Goal: Task Accomplishment & Management: Manage account settings

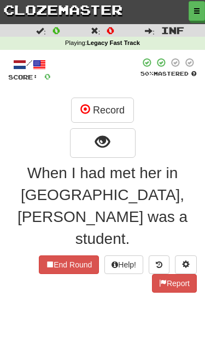
click at [64, 10] on link "clozemaster" at bounding box center [63, 9] width 126 height 19
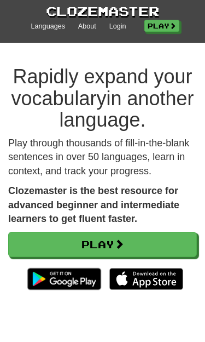
click at [162, 25] on link "Play" at bounding box center [162, 26] width 35 height 12
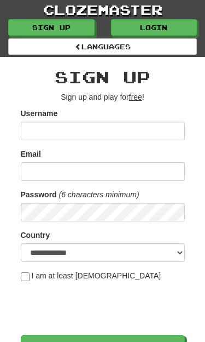
click at [165, 30] on link "Login" at bounding box center [154, 27] width 87 height 16
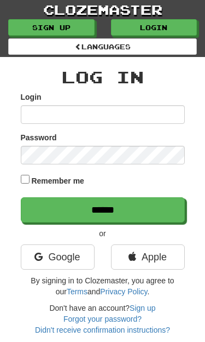
click at [67, 183] on label "Remember me" at bounding box center [57, 180] width 53 height 11
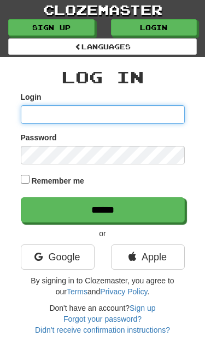
click at [100, 110] on input "Login" at bounding box center [103, 114] width 164 height 19
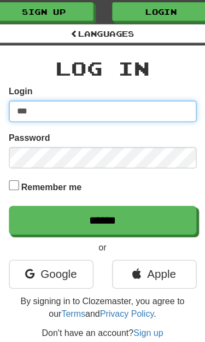
type input "****"
